Goal: Find contact information: Find contact information

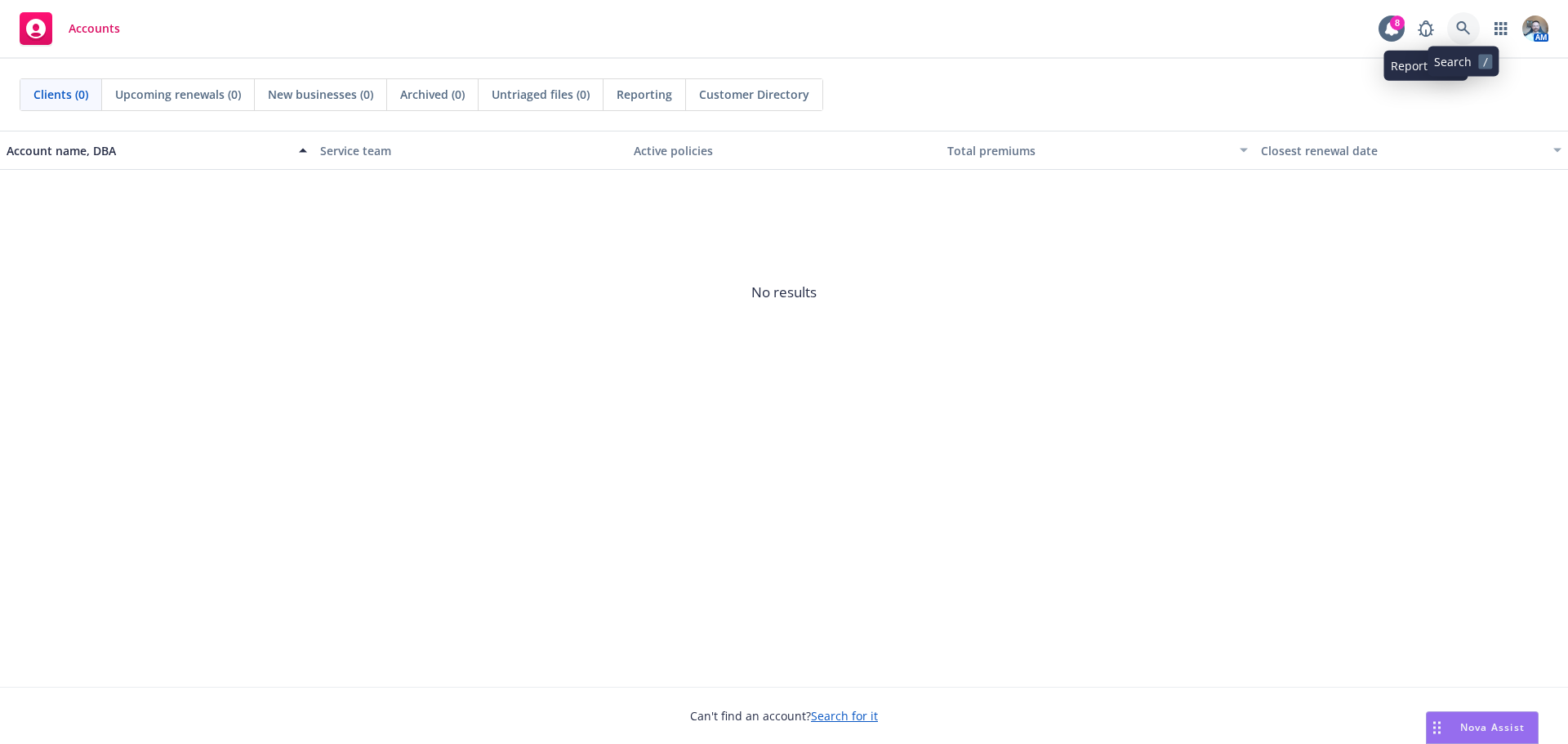
click at [784, 29] on icon at bounding box center [1463, 28] width 14 height 14
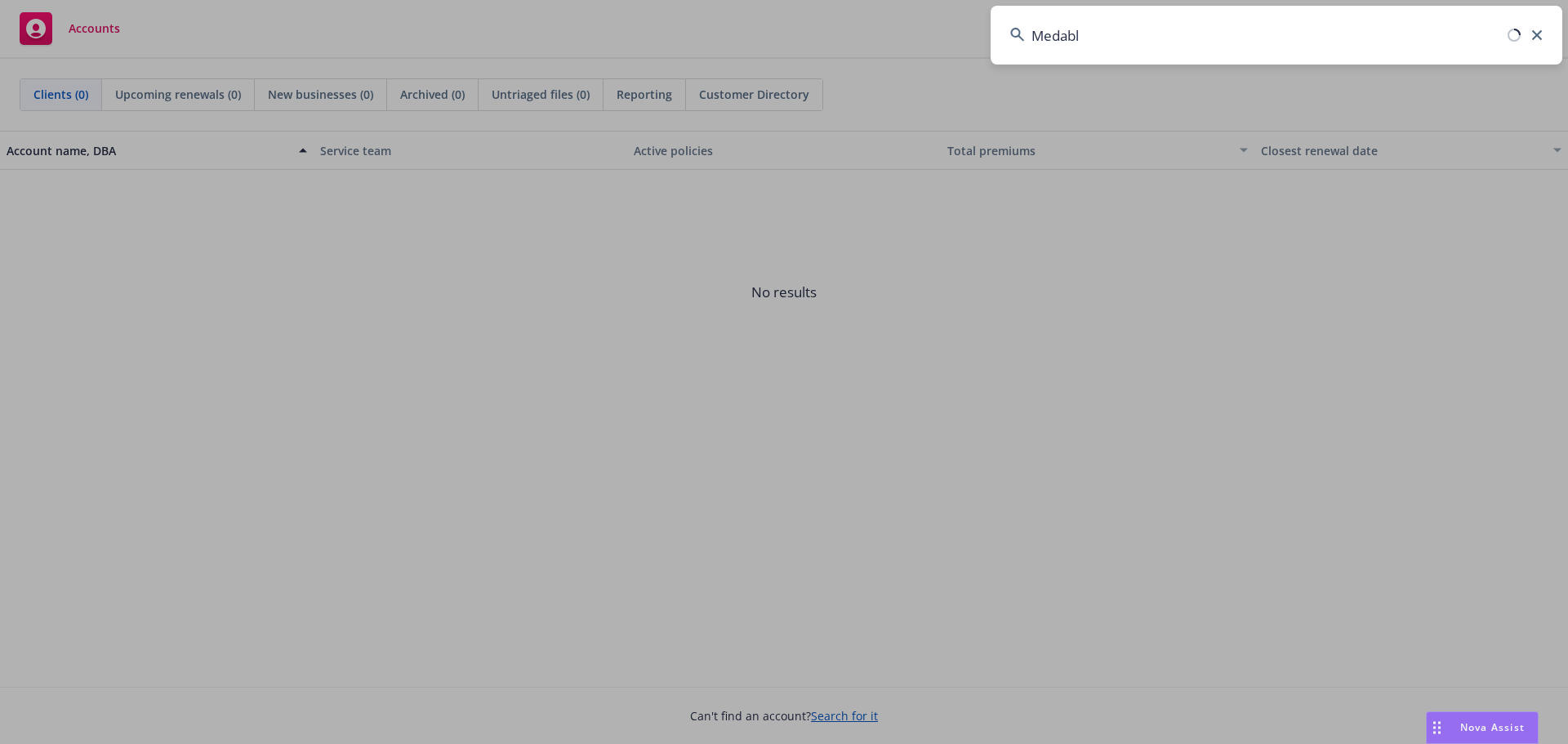
type input "Medable"
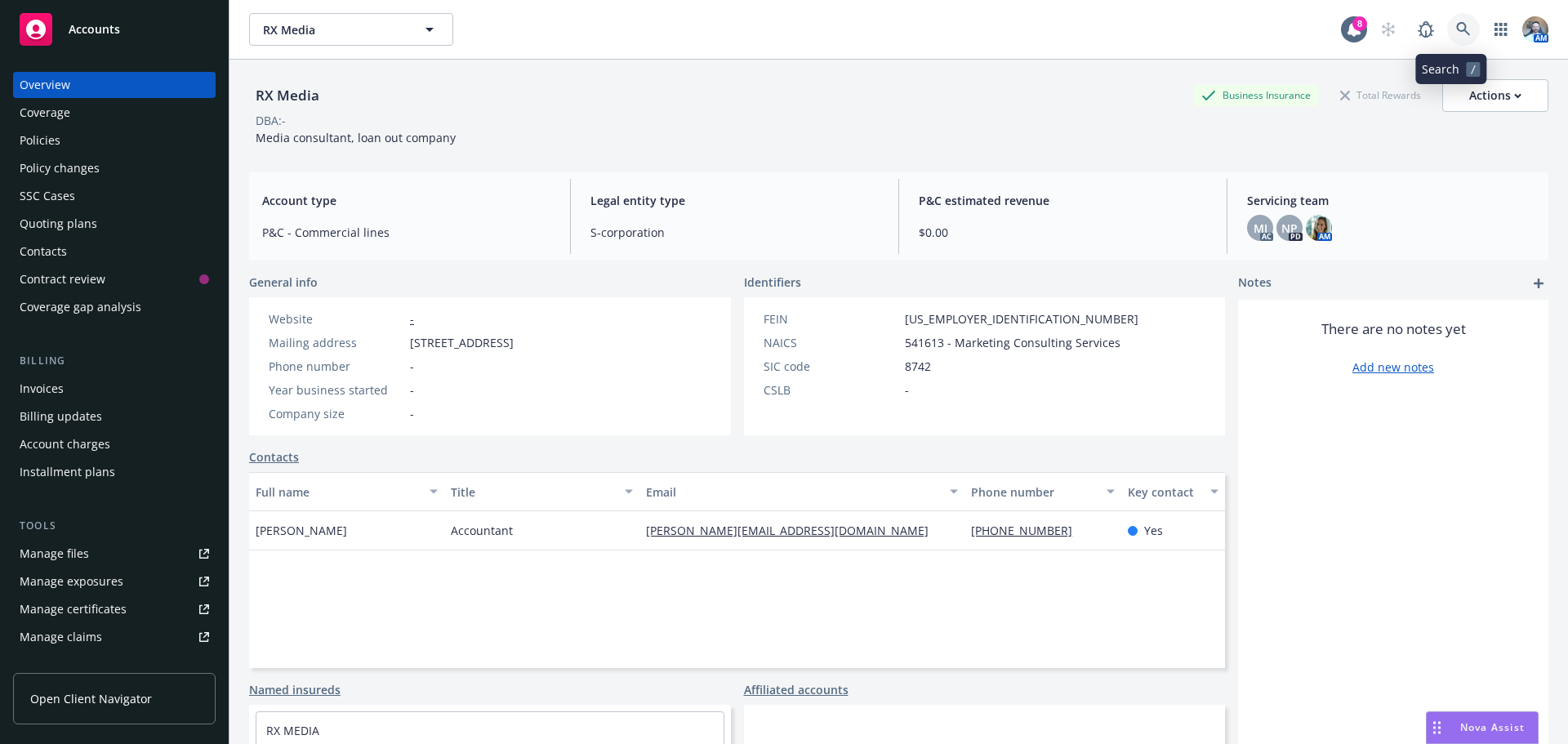
click at [784, 29] on icon at bounding box center [1463, 29] width 14 height 14
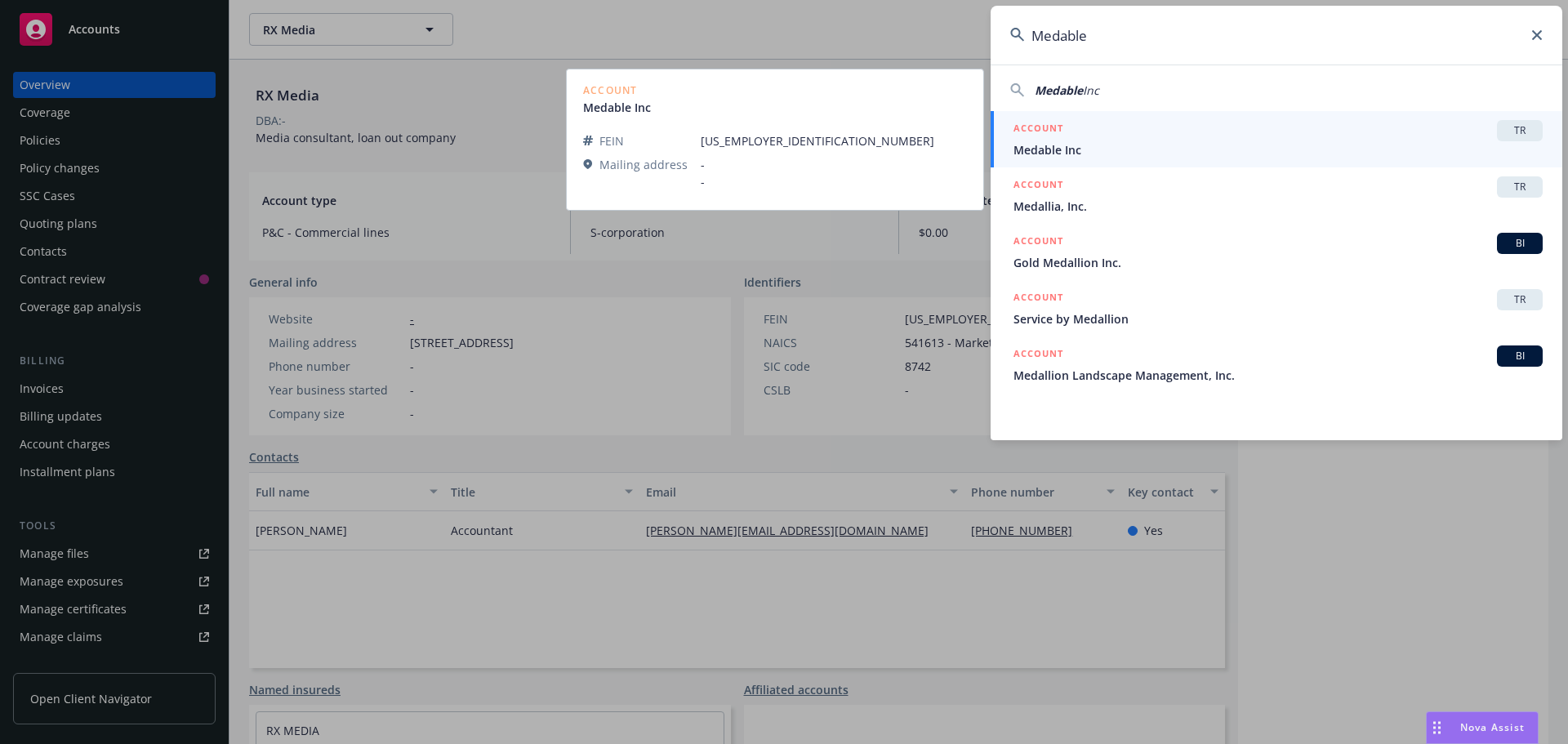
type input "Medable"
click at [784, 151] on span "Medable Inc" at bounding box center [1278, 150] width 529 height 17
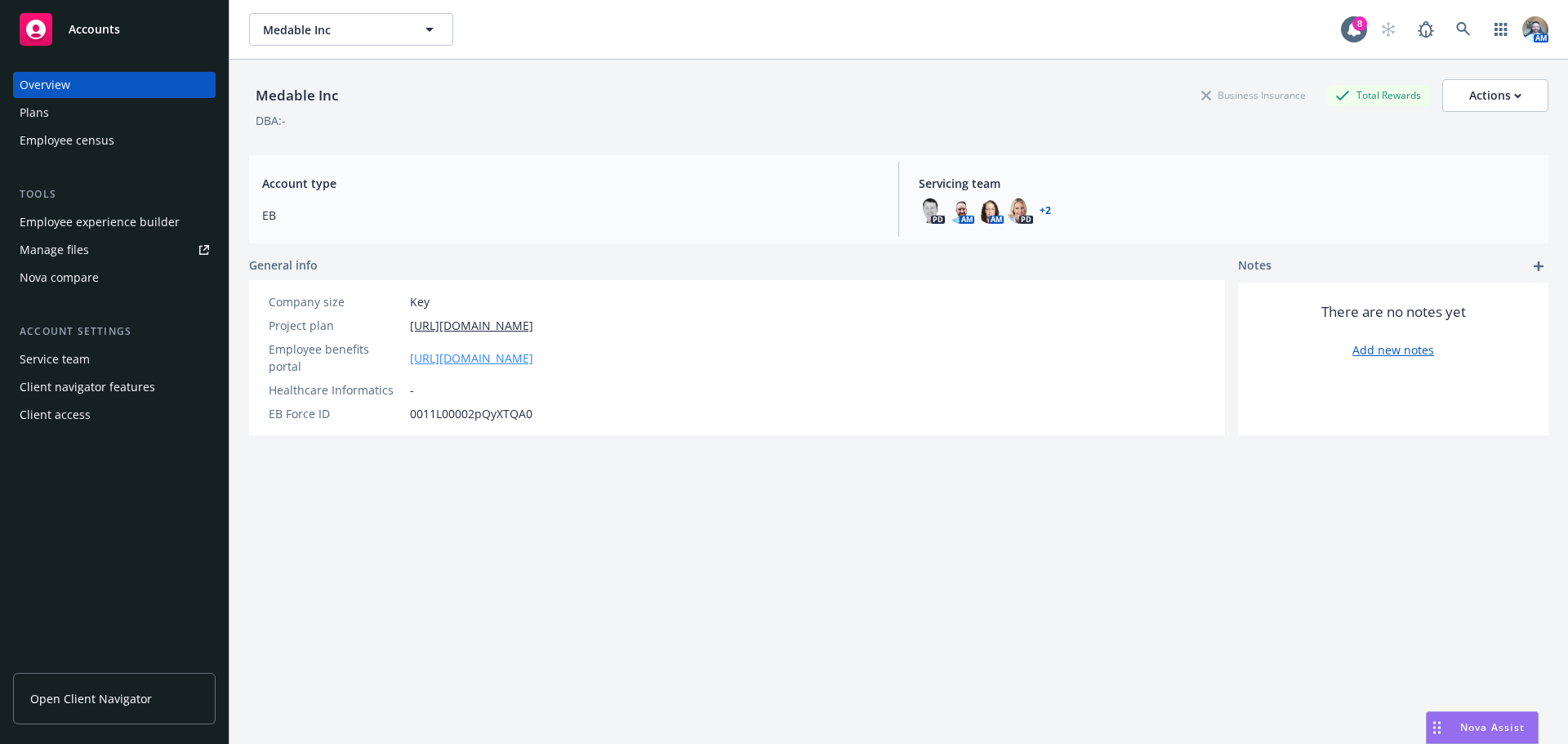
click at [449, 349] on link "https://app.newfront.com/employee/deaf358a-8a86-43e3-bf0a-d9a55b4840b5" at bounding box center [471, 358] width 123 height 17
